Goal: Information Seeking & Learning: Learn about a topic

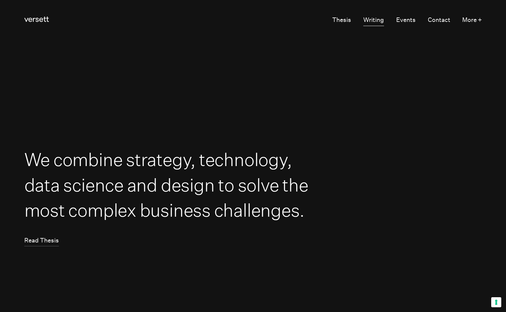
click at [381, 19] on link "Writing" at bounding box center [373, 21] width 21 height 12
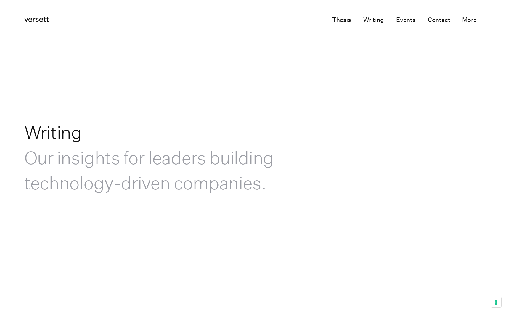
click at [345, 19] on link "Thesis" at bounding box center [341, 21] width 19 height 12
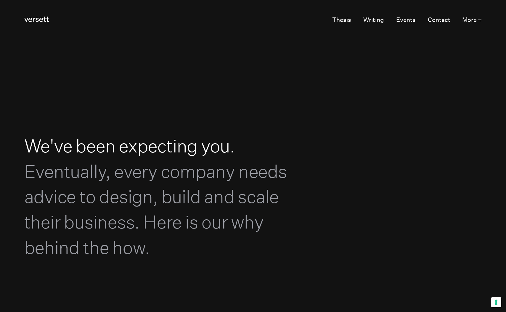
click at [486, 19] on div "Versett Primary Navigation Thesis Writing Events Contact More +" at bounding box center [253, 20] width 506 height 41
click at [482, 19] on div "Versett Primary Navigation Thesis Writing Events Contact More +" at bounding box center [253, 20] width 506 height 41
click at [478, 20] on button "More +" at bounding box center [472, 21] width 20 height 12
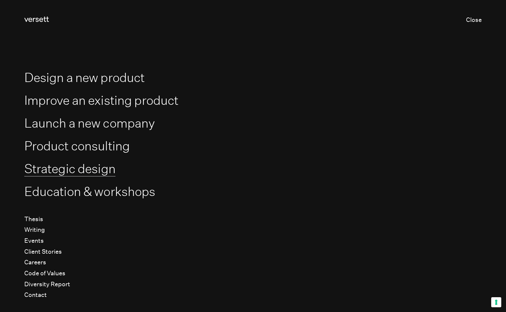
click at [49, 172] on link "Strategic design" at bounding box center [69, 168] width 91 height 15
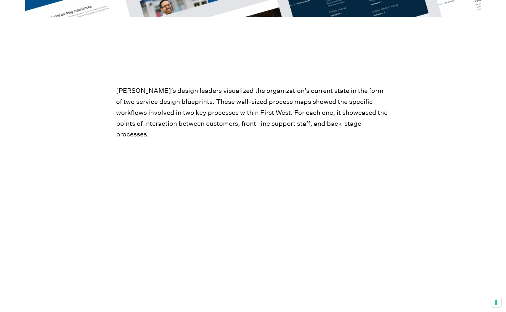
scroll to position [2592, 0]
